Goal: Information Seeking & Learning: Learn about a topic

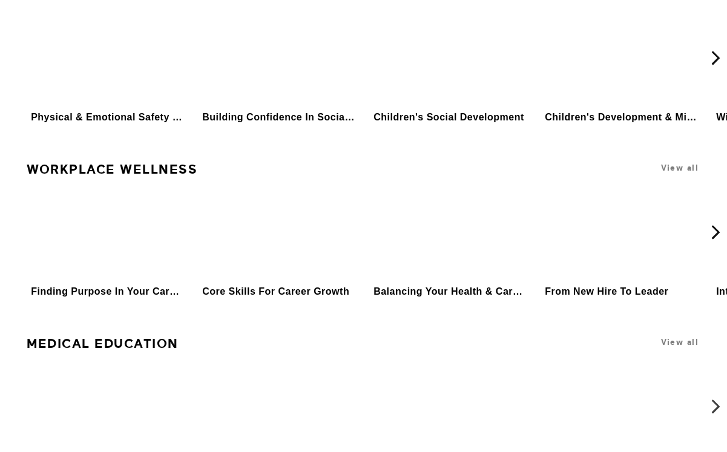
scroll to position [5308, 0]
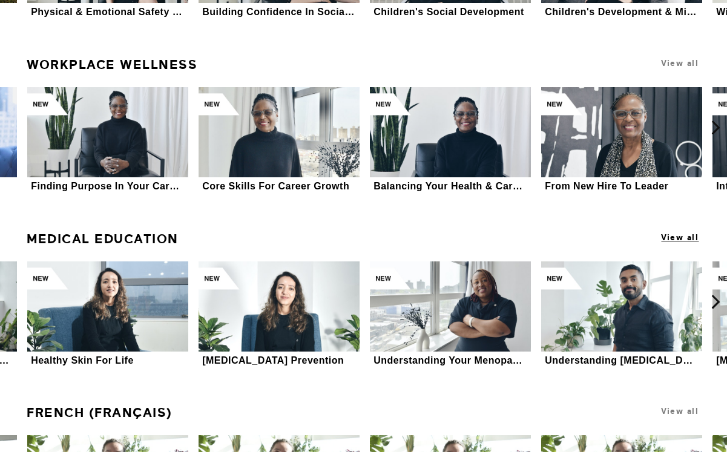
click at [504, 233] on span "View all" at bounding box center [680, 237] width 38 height 9
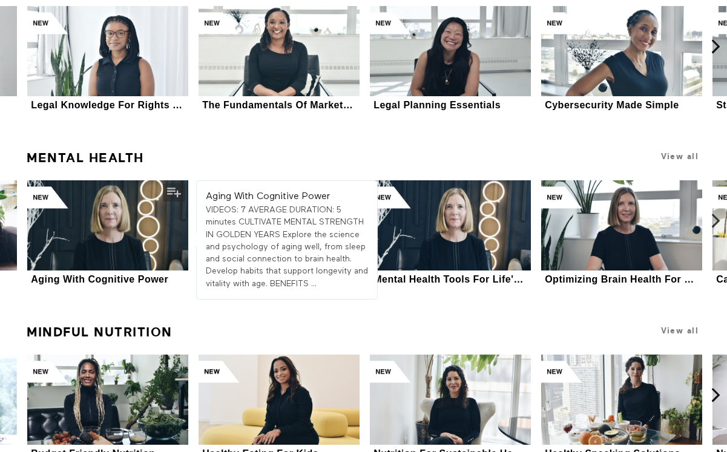
scroll to position [4690, 0]
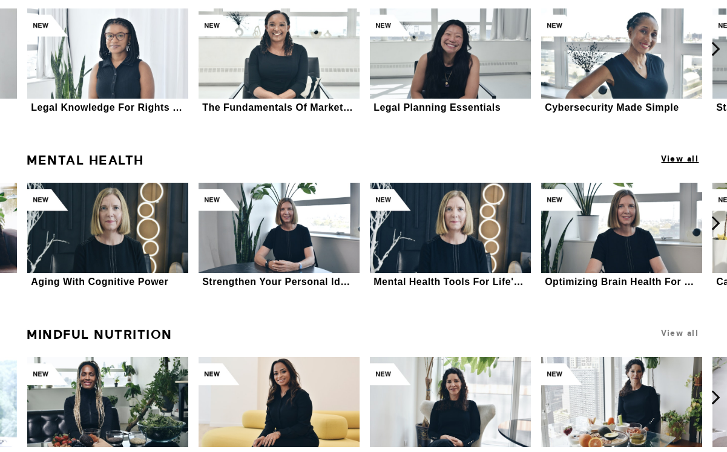
click at [504, 154] on span "View all" at bounding box center [680, 158] width 38 height 9
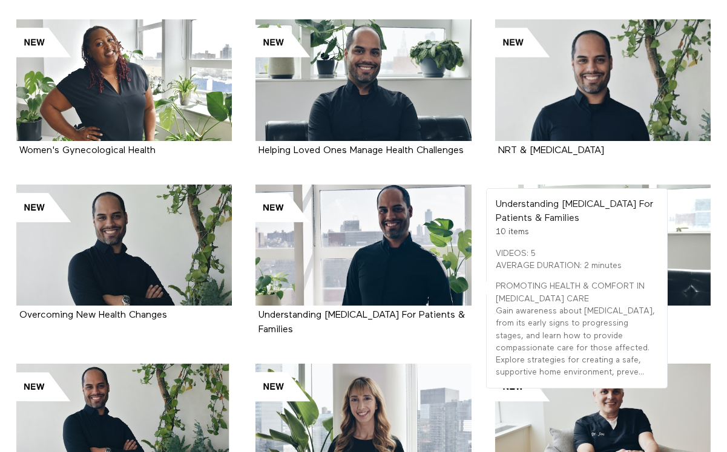
scroll to position [1126, 0]
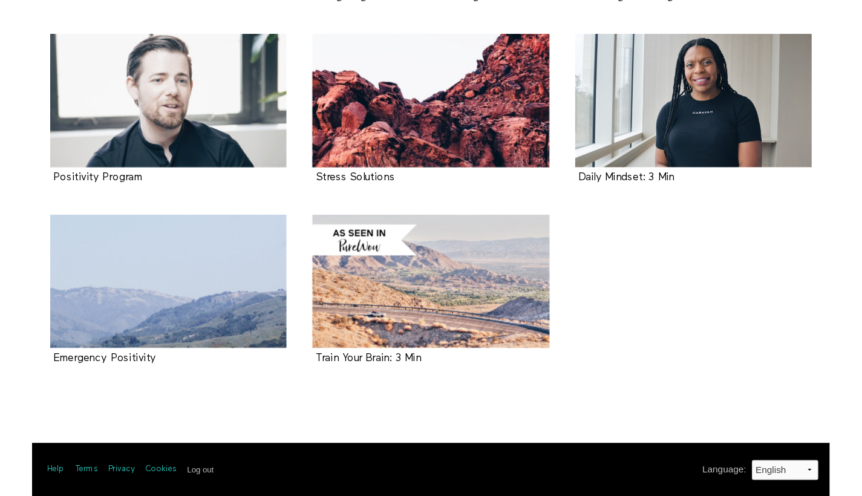
scroll to position [12, 0]
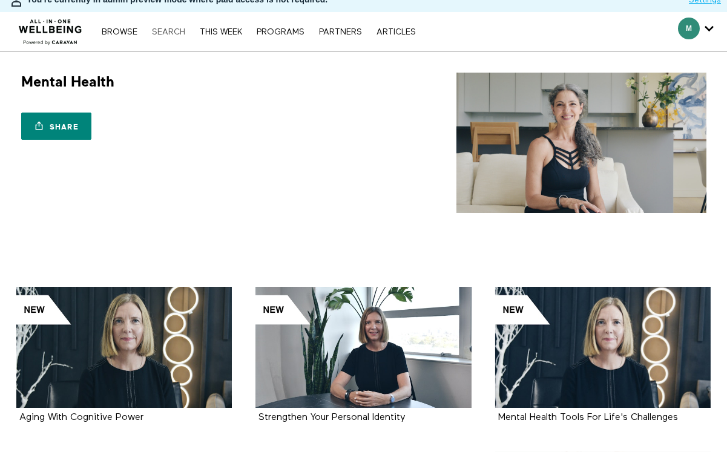
click at [180, 31] on link "Search" at bounding box center [168, 32] width 45 height 8
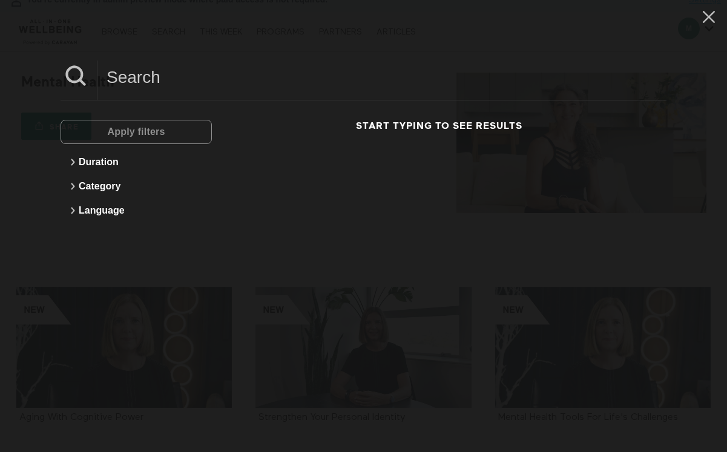
click at [172, 80] on input at bounding box center [381, 77] width 569 height 33
paste input "Supporting Loved One’s Mental Health"
type input "Supporting Loved One’s Mental Health"
